Goal: Task Accomplishment & Management: Use online tool/utility

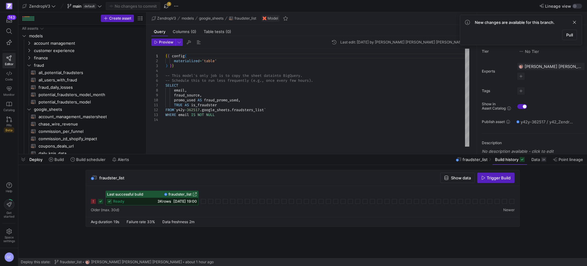
scroll to position [38, 0]
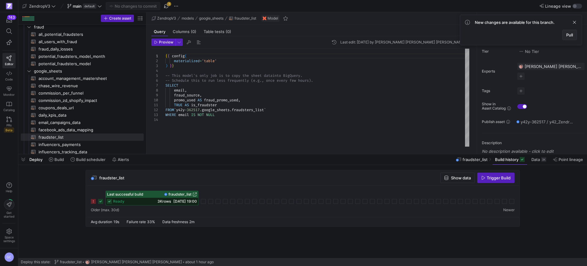
click at [567, 32] on span "Pull" at bounding box center [570, 34] width 7 height 5
click at [23, 160] on span "button" at bounding box center [23, 159] width 10 height 10
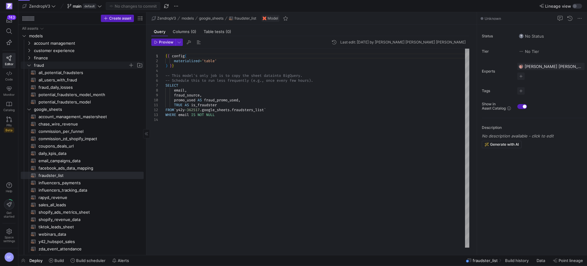
click at [27, 65] on icon "Press SPACE to select this row." at bounding box center [29, 65] width 4 height 4
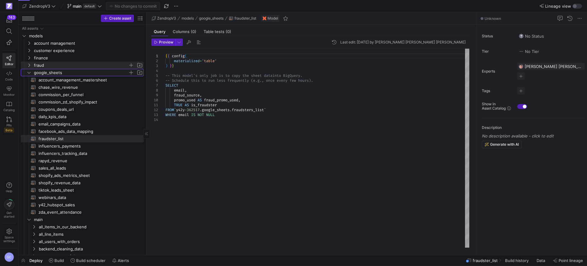
click at [27, 73] on icon "Press SPACE to select this row." at bounding box center [29, 73] width 4 height 4
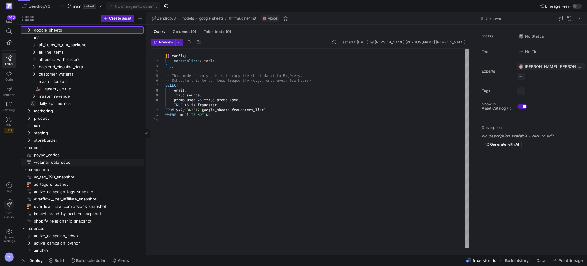
scroll to position [76, 0]
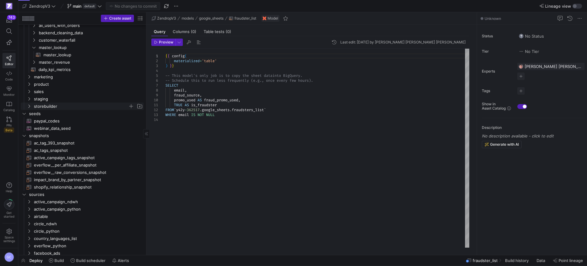
click at [29, 105] on icon "Press SPACE to select this row." at bounding box center [29, 106] width 2 height 3
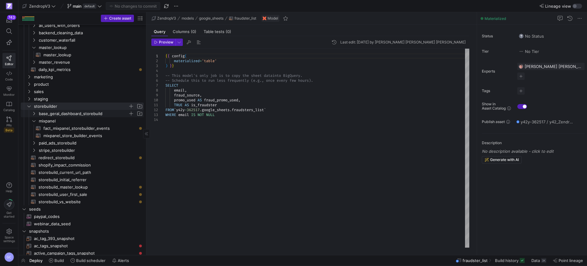
click at [36, 112] on span "base_geral_dashboard_storebuild" at bounding box center [87, 113] width 113 height 7
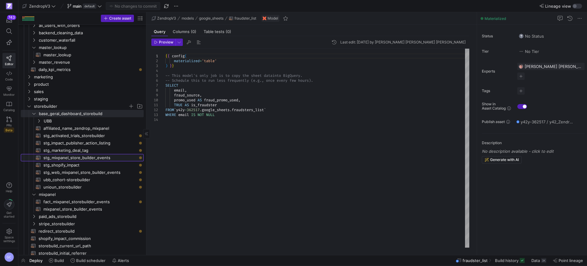
click at [79, 156] on span "stg_mixpanel_store_builder_events​​​​​​​​​​" at bounding box center [89, 157] width 93 height 7
type textarea "WITH manychat_source AS ( SELECT * EXCEPT (mp_processing_time_ms), mp_processin…"
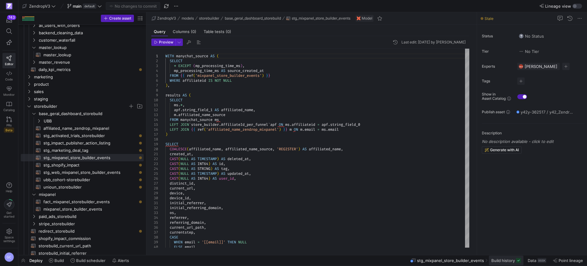
click at [500, 260] on span "Build history" at bounding box center [504, 260] width 24 height 5
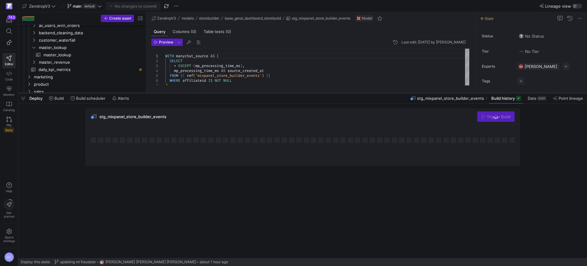
drag, startPoint x: 398, startPoint y: 154, endPoint x: 394, endPoint y: 93, distance: 61.3
click at [394, 93] on div at bounding box center [302, 93] width 569 height 2
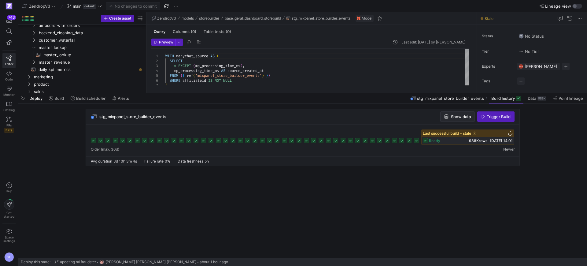
click at [445, 118] on icon "button" at bounding box center [447, 116] width 4 height 4
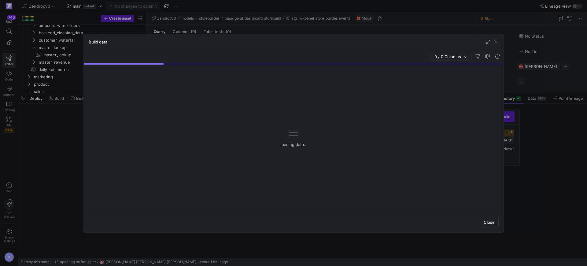
click at [467, 54] on icon "button" at bounding box center [466, 56] width 4 height 4
click at [480, 54] on span "button" at bounding box center [478, 56] width 7 height 7
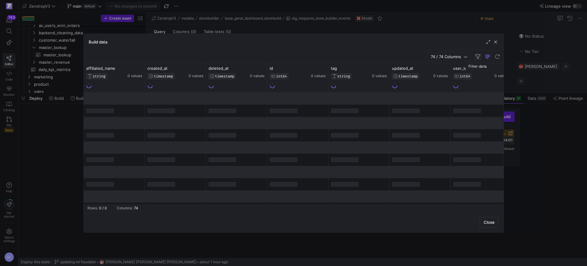
click at [479, 55] on span "button" at bounding box center [478, 56] width 7 height 7
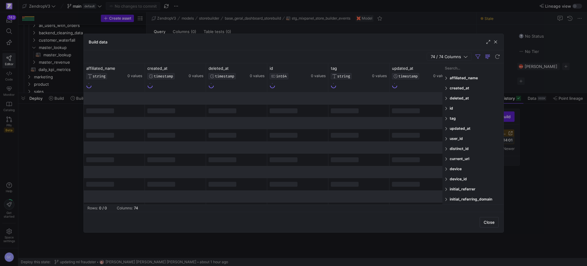
click at [449, 77] on div "affiliated_name" at bounding box center [473, 78] width 61 height 10
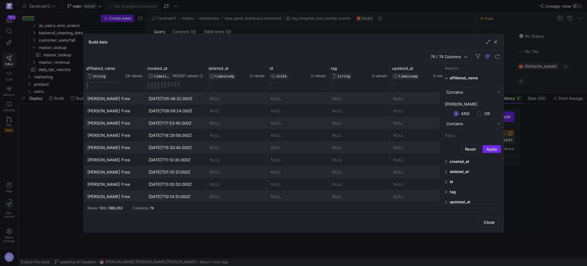
click at [493, 151] on button "Apply" at bounding box center [492, 149] width 19 height 8
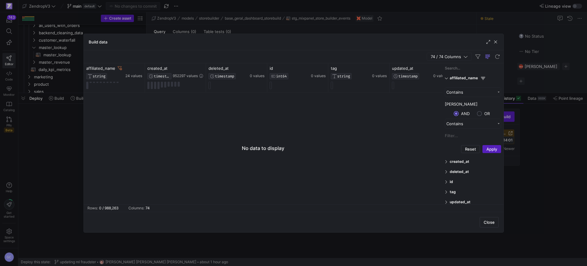
click at [448, 104] on input "[PERSON_NAME]" at bounding box center [473, 103] width 56 height 9
type input "[PERSON_NAME]"
click at [492, 149] on button "Apply" at bounding box center [492, 149] width 19 height 8
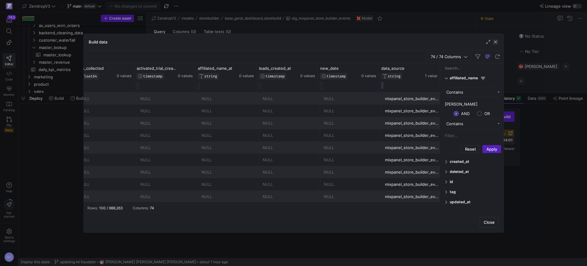
click at [495, 42] on span "button" at bounding box center [496, 42] width 6 height 6
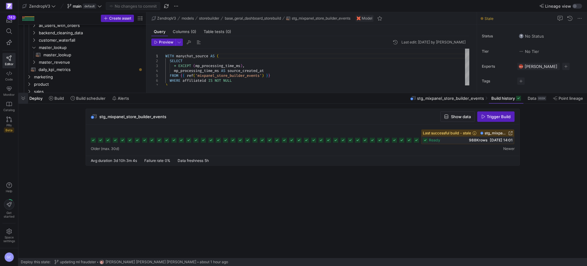
click at [22, 97] on span "button" at bounding box center [23, 98] width 10 height 10
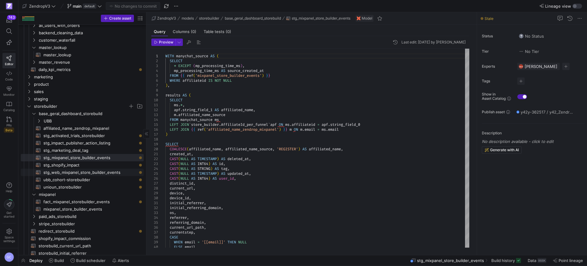
click at [74, 172] on span "stg_web_mixpanel_store_builder_events​​​​​​​​​​" at bounding box center [89, 172] width 93 height 7
type textarea "WITH webfunnel_source AS ( SELECT * EXCEPT(mp_processing_time_ms), mp_processin…"
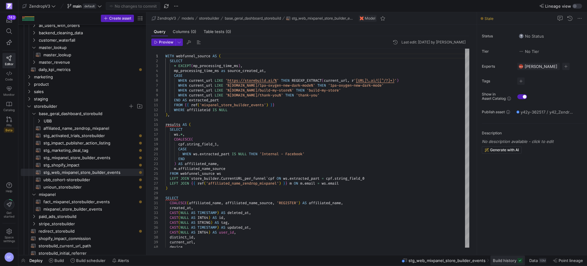
click at [509, 259] on span "Build history" at bounding box center [505, 260] width 24 height 5
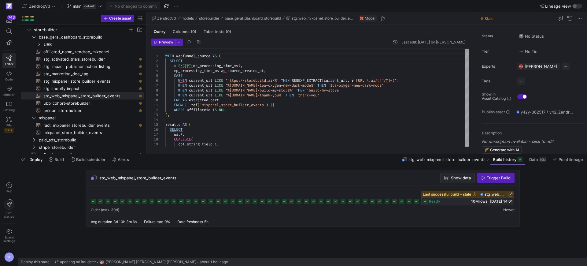
click at [456, 179] on span "Show data" at bounding box center [461, 177] width 20 height 5
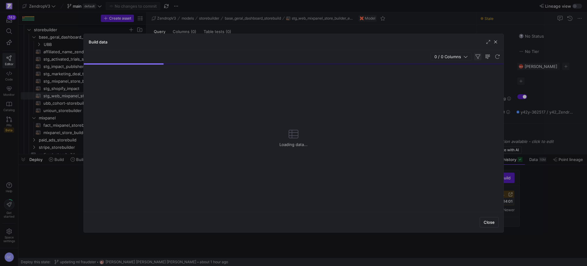
click at [479, 54] on span "button" at bounding box center [478, 56] width 7 height 7
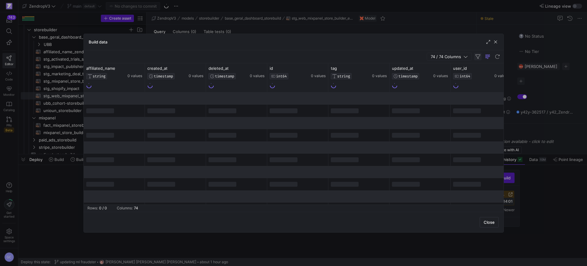
click at [478, 57] on span "button" at bounding box center [478, 56] width 7 height 7
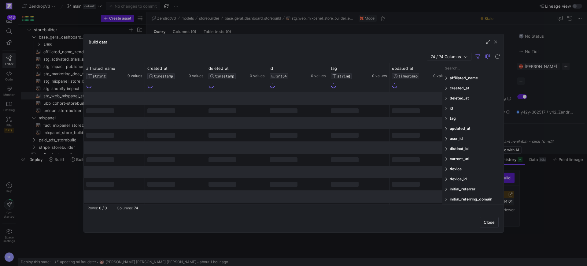
click at [447, 78] on span at bounding box center [447, 78] width 4 height 4
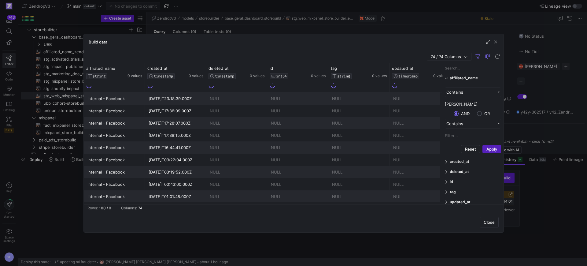
type input "[PERSON_NAME]"
click at [493, 150] on button "Apply" at bounding box center [492, 149] width 19 height 8
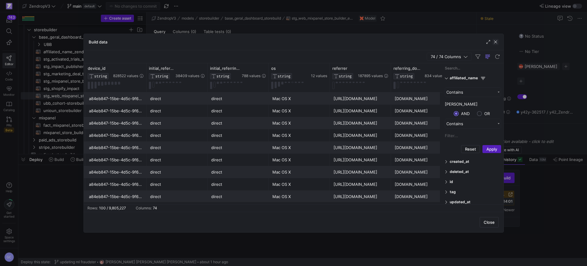
click at [498, 41] on span "button" at bounding box center [496, 42] width 6 height 6
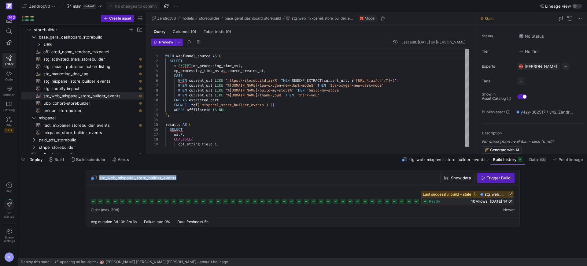
drag, startPoint x: 190, startPoint y: 178, endPoint x: 99, endPoint y: 178, distance: 91.5
click at [99, 178] on div "stg_web_mixpanel_store_builder_events Show data Trigger Build" at bounding box center [303, 178] width 434 height 16
copy span "stg_web_mixpanel_store_builder_events"
click at [213, 183] on div "stg_web_mixpanel_store_builder_events Show data Trigger Build" at bounding box center [303, 178] width 434 height 16
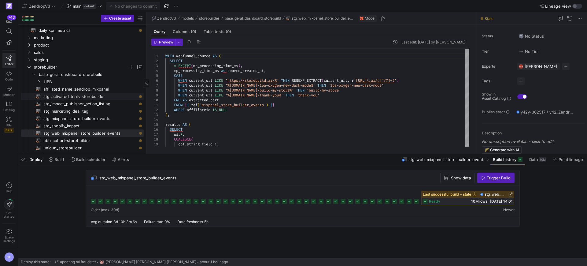
scroll to position [115, 0]
